Goal: Information Seeking & Learning: Learn about a topic

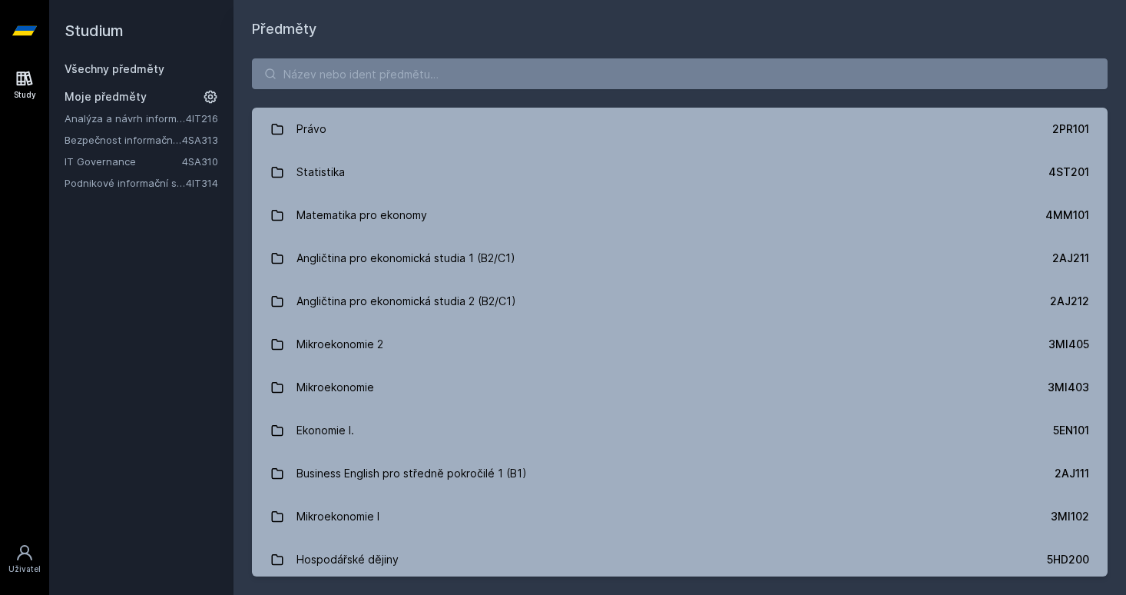
click at [114, 164] on link "IT Governance" at bounding box center [124, 161] width 118 height 15
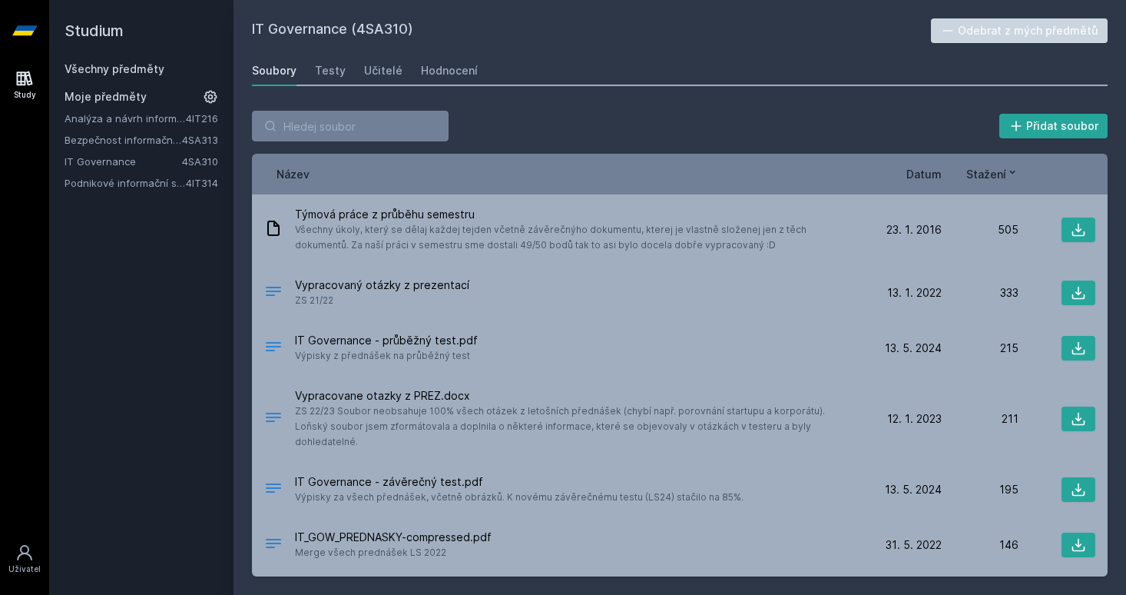
click at [128, 149] on div "Analýza a návrh informačních systémů 4IT216 Bezpečnost informačních systémů 4SA…" at bounding box center [142, 151] width 154 height 80
click at [134, 144] on link "Bezpečnost informačních systémů" at bounding box center [124, 139] width 118 height 15
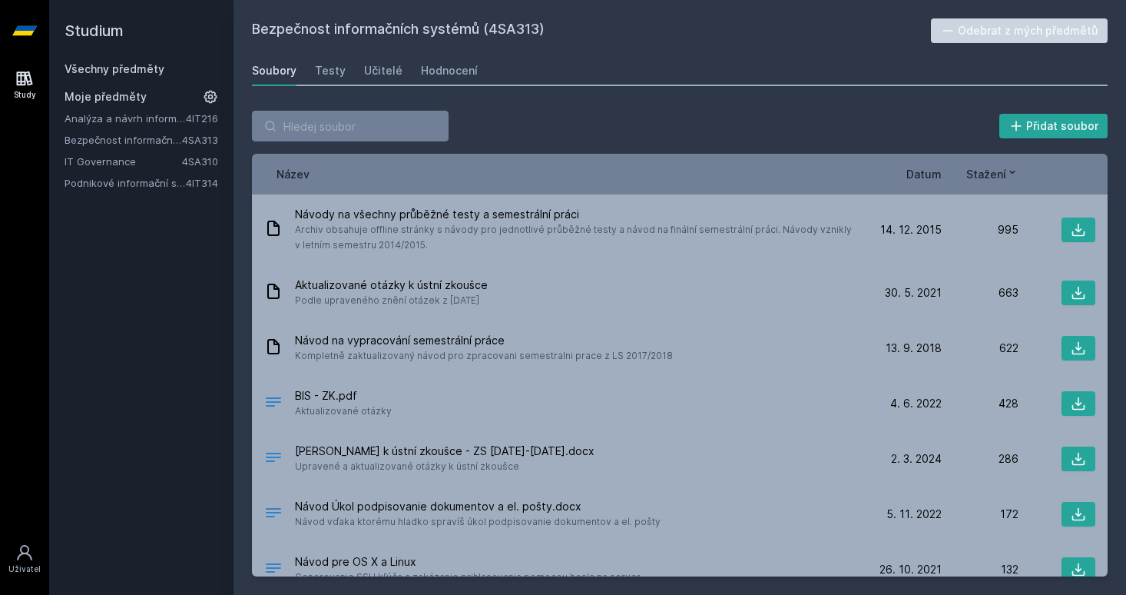
click at [138, 119] on link "Analýza a návrh informačních systémů" at bounding box center [125, 118] width 121 height 15
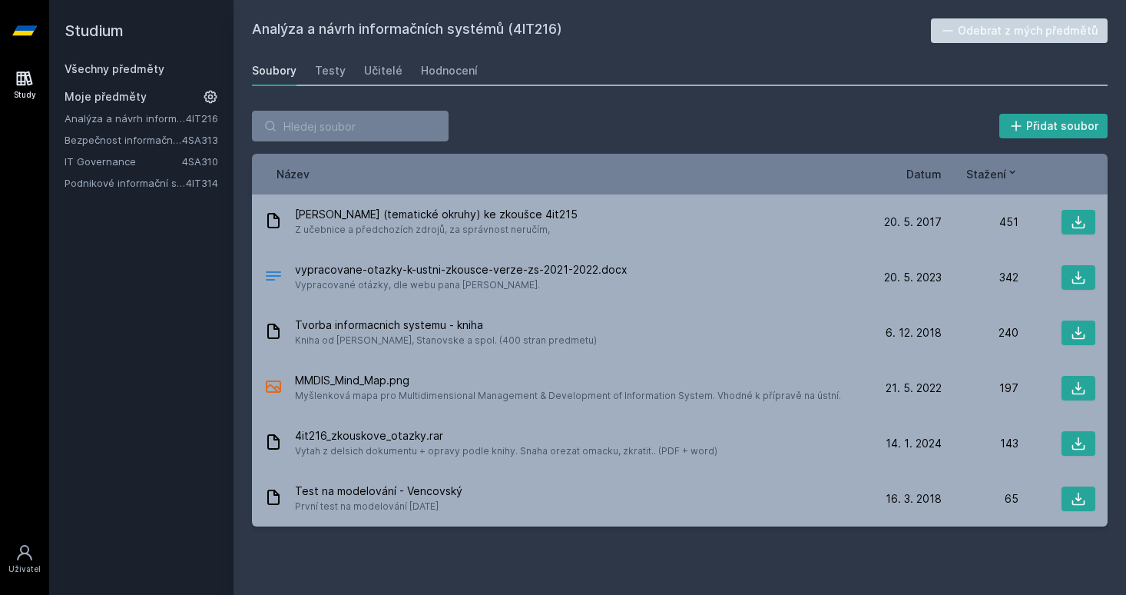
click at [146, 181] on link "Podnikové informační systémy" at bounding box center [125, 182] width 121 height 15
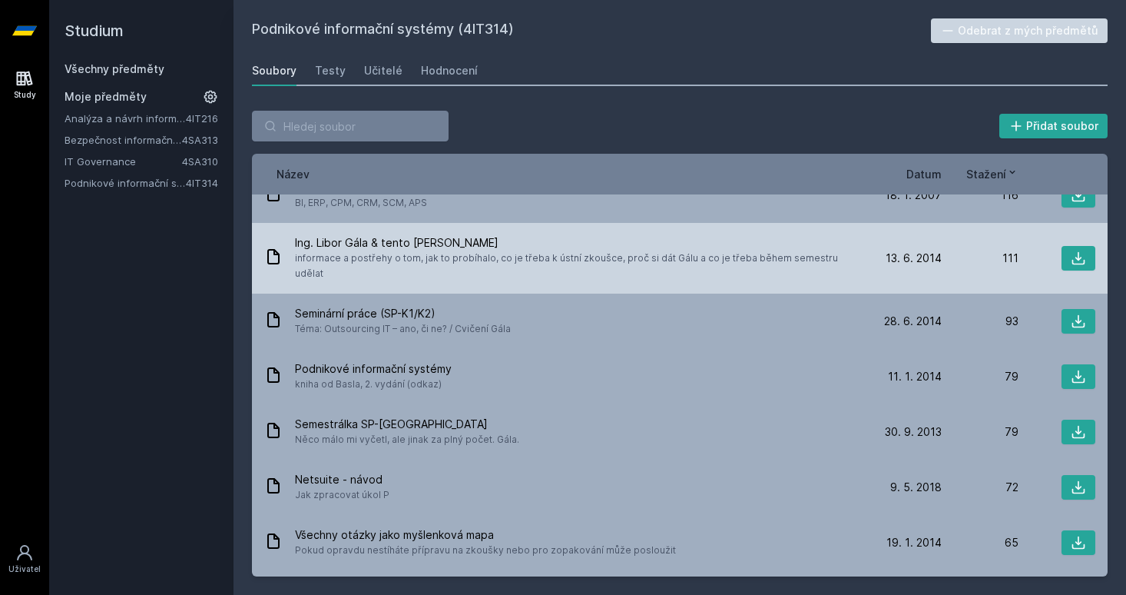
scroll to position [305, 0]
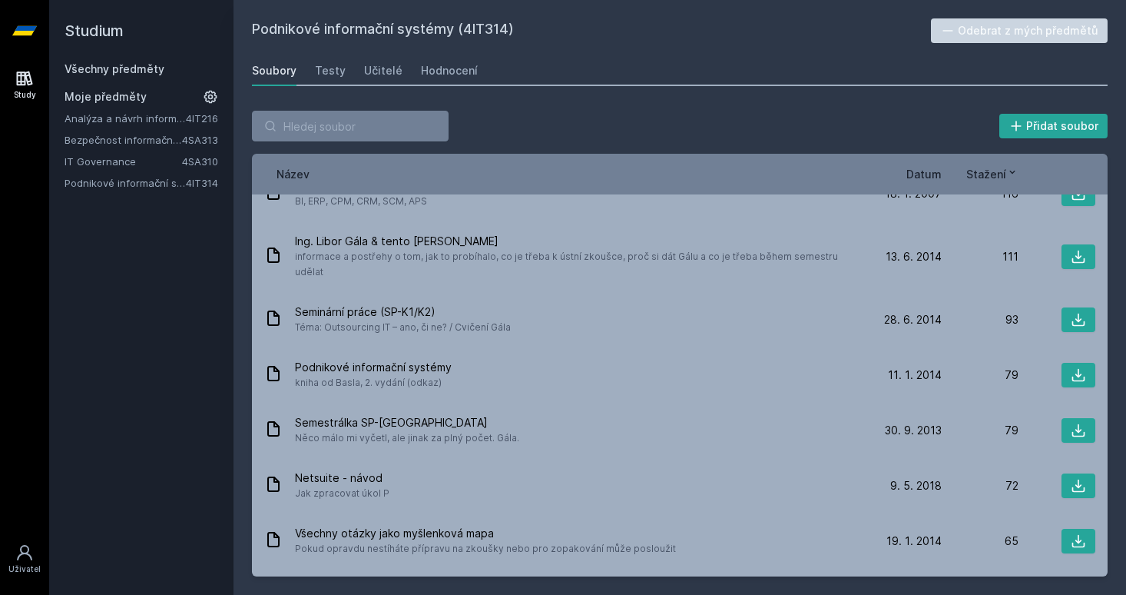
click at [976, 170] on span "Stažení" at bounding box center [986, 174] width 40 height 16
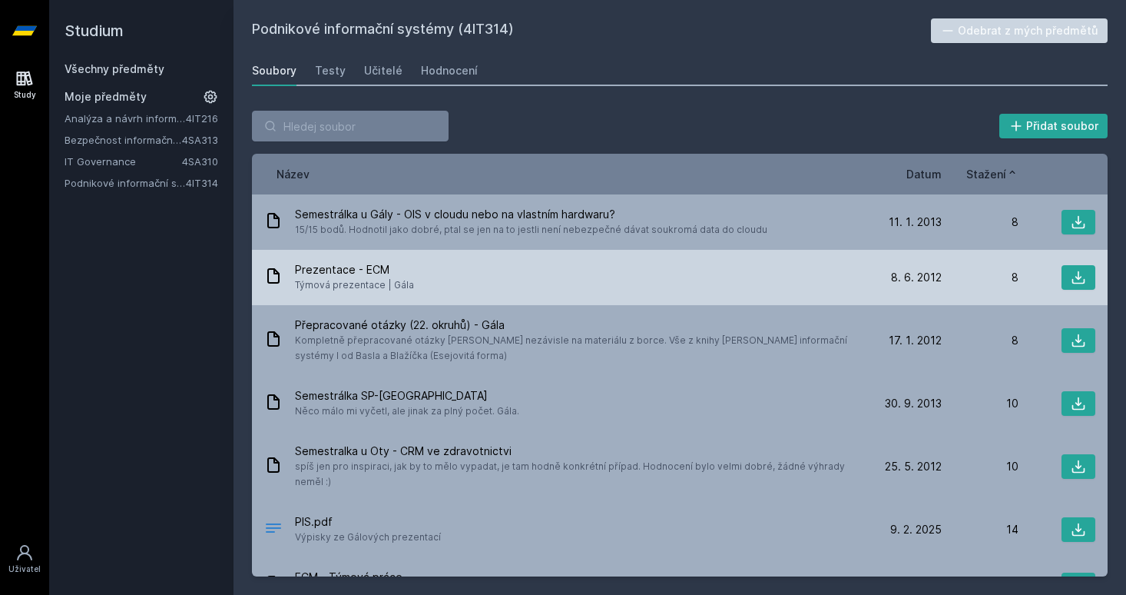
scroll to position [0, 0]
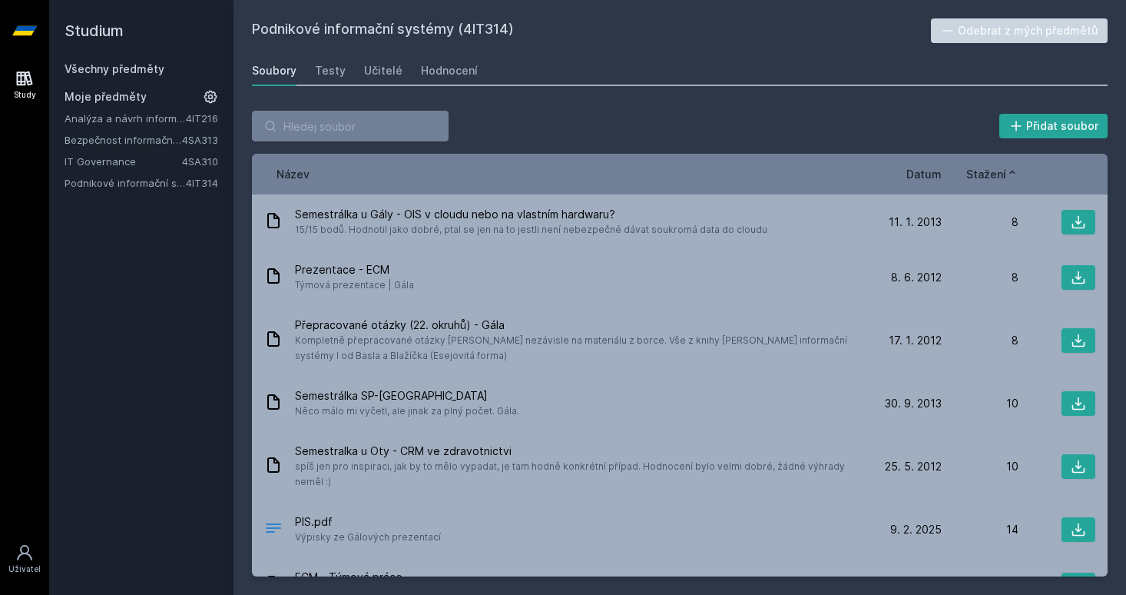
click at [1001, 171] on span "Stažení" at bounding box center [986, 174] width 40 height 16
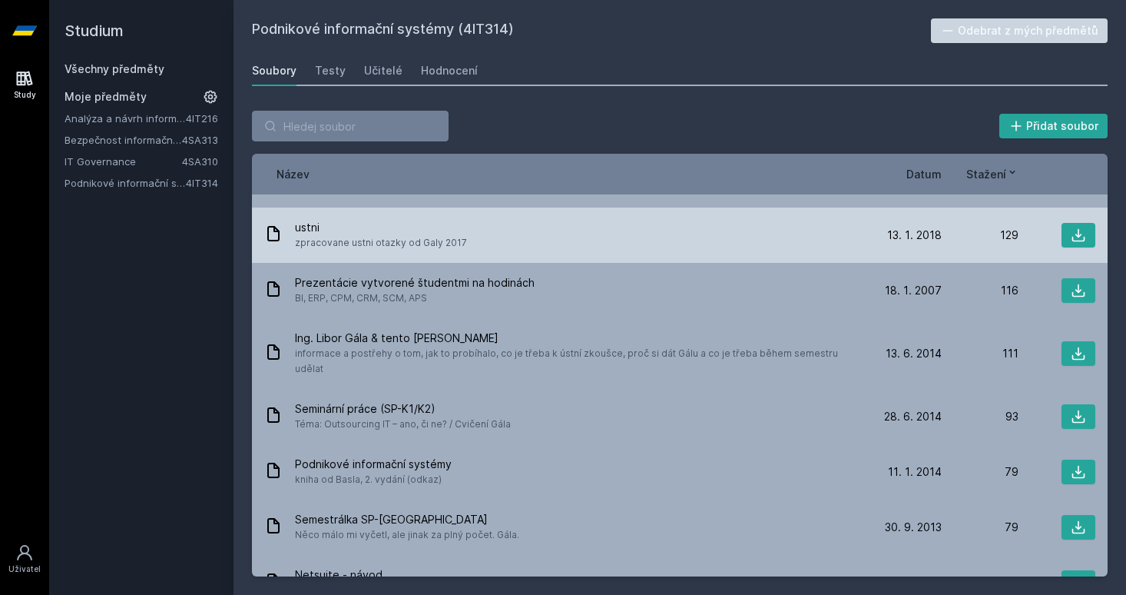
scroll to position [211, 0]
